Goal: Task Accomplishment & Management: Complete application form

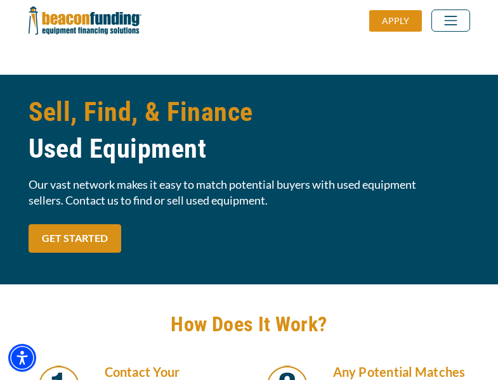
scroll to position [1077, 0]
